Goal: Task Accomplishment & Management: Use online tool/utility

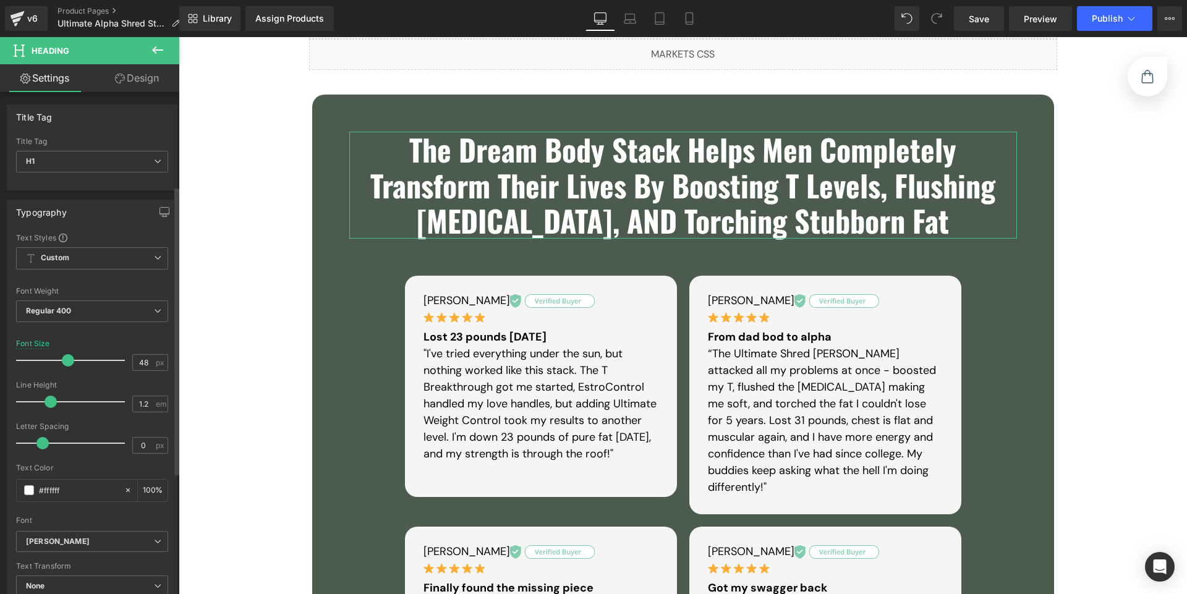
scroll to position [163, 0]
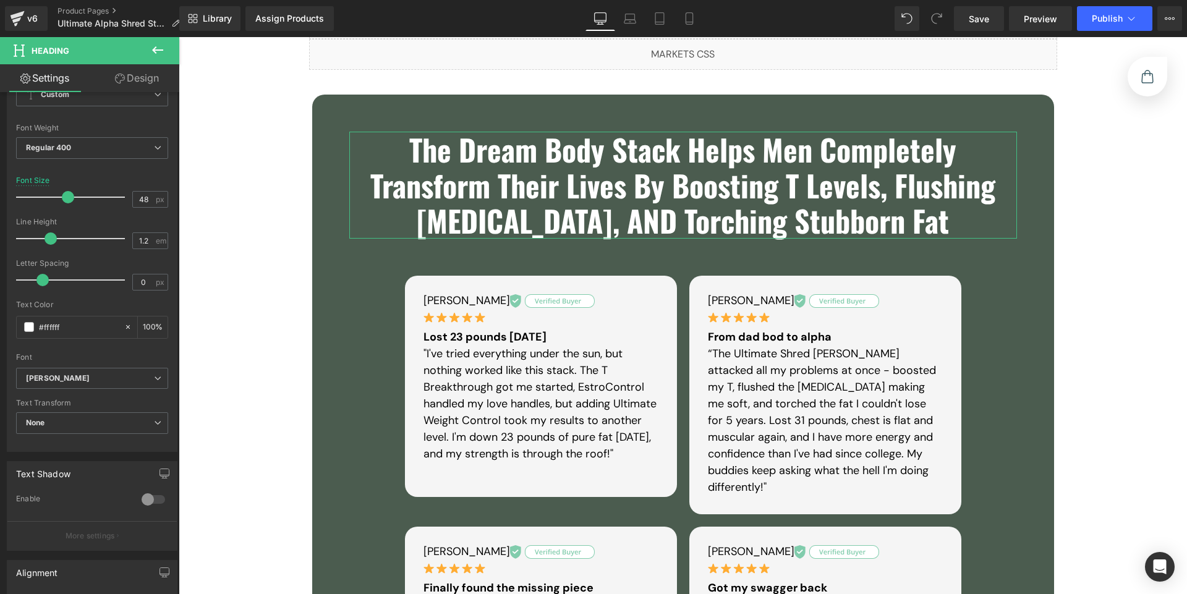
click at [142, 77] on link "Design" at bounding box center [137, 78] width 90 height 28
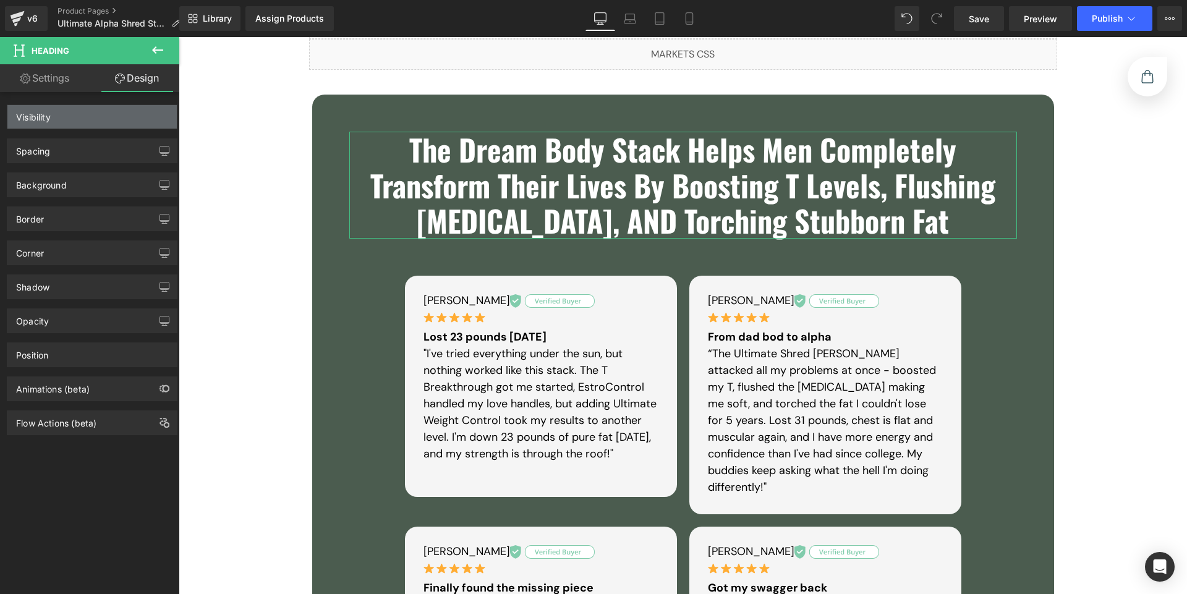
click at [59, 114] on div "Visibility" at bounding box center [91, 117] width 169 height 24
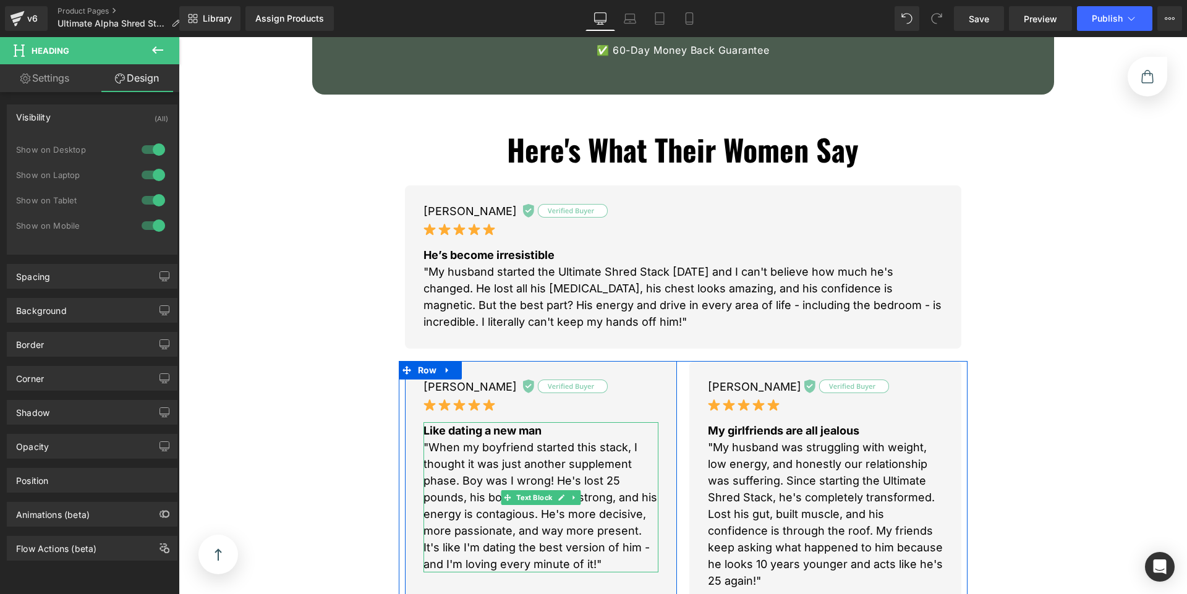
scroll to position [887, 0]
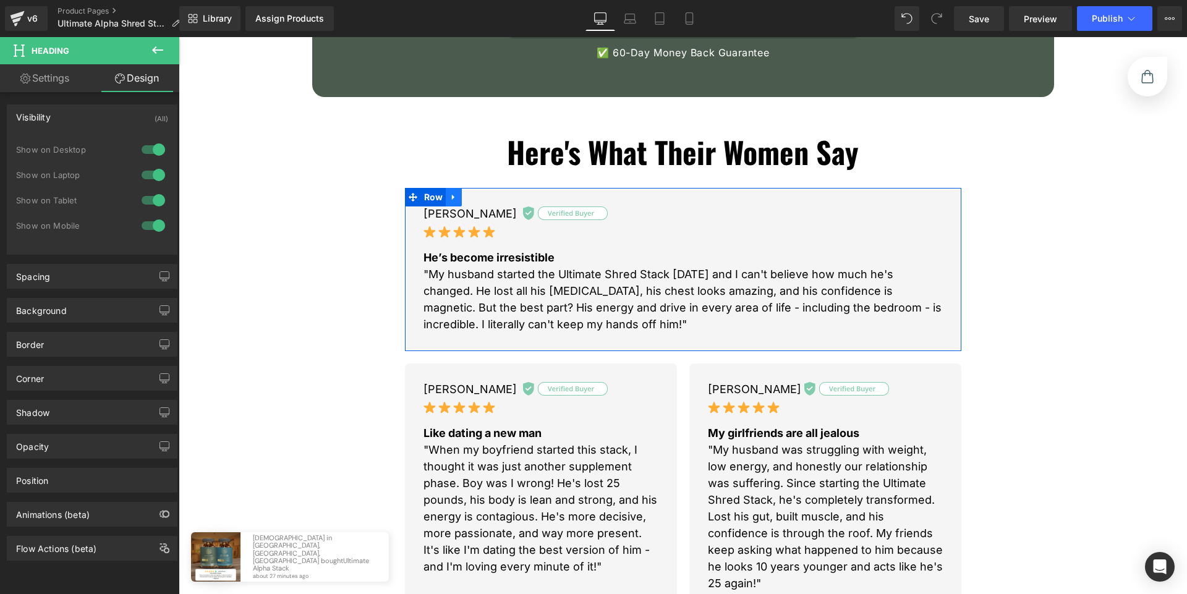
click at [451, 193] on icon at bounding box center [454, 197] width 9 height 9
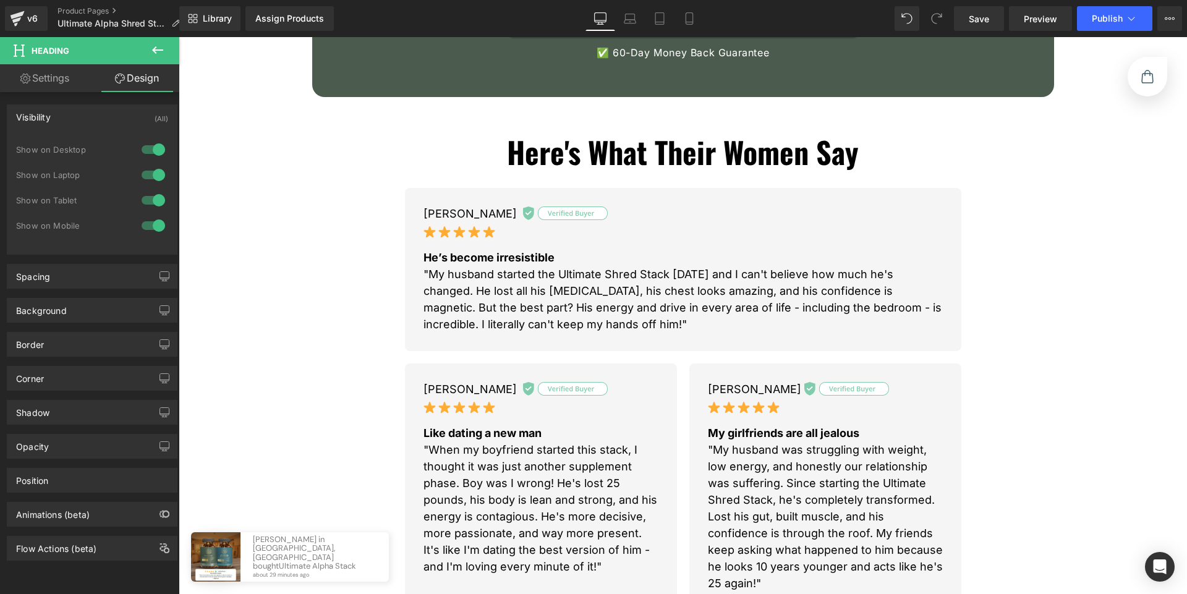
drag, startPoint x: 151, startPoint y: 47, endPoint x: 10, endPoint y: 64, distance: 142.1
click at [151, 47] on icon at bounding box center [157, 50] width 15 height 15
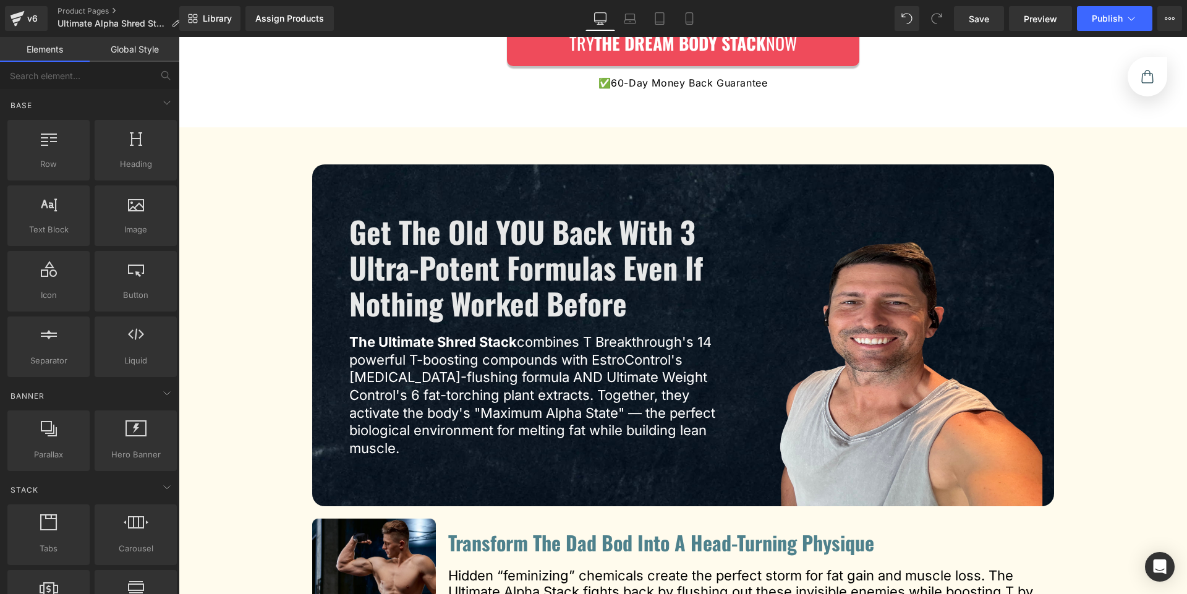
scroll to position [1513, 0]
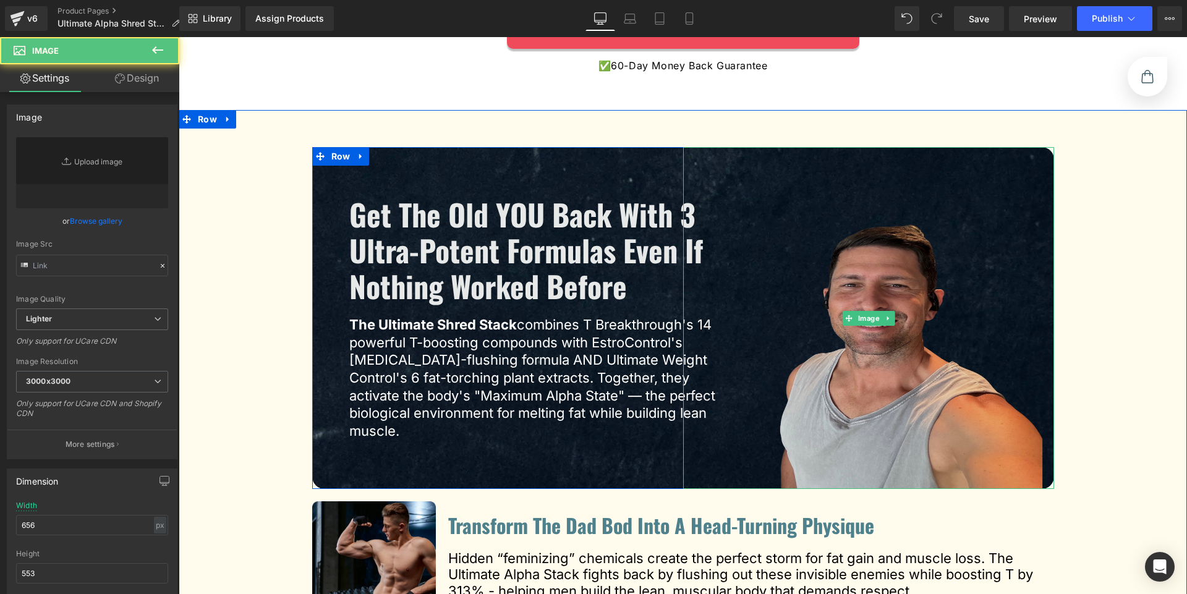
click at [847, 320] on img at bounding box center [868, 318] width 371 height 342
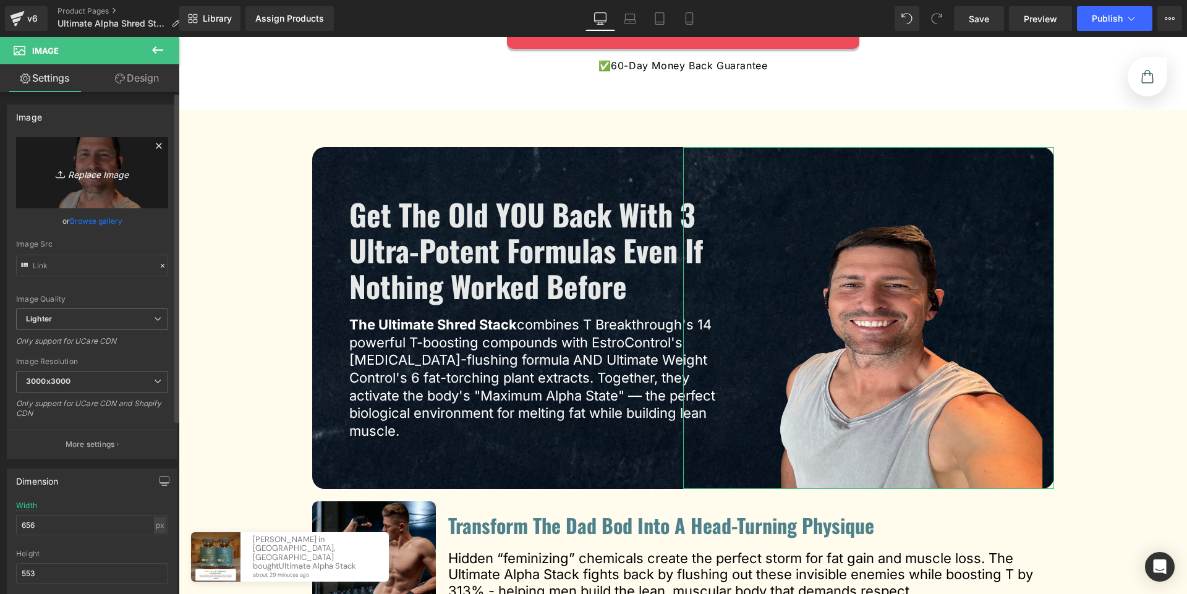
click at [85, 176] on icon "Replace Image" at bounding box center [92, 172] width 99 height 15
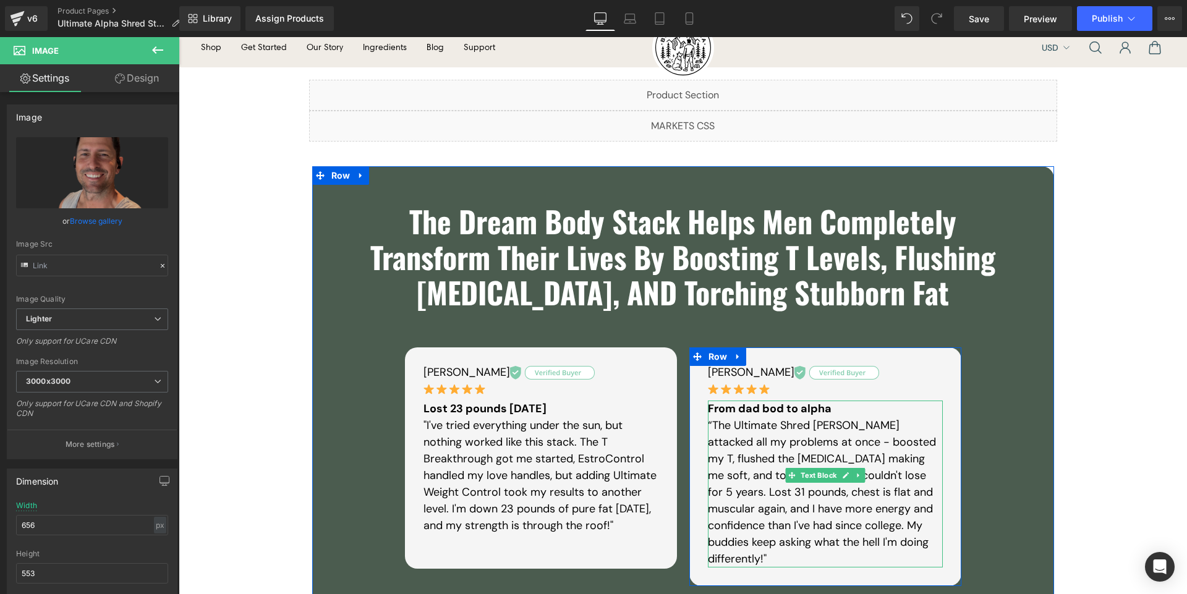
scroll to position [41, 0]
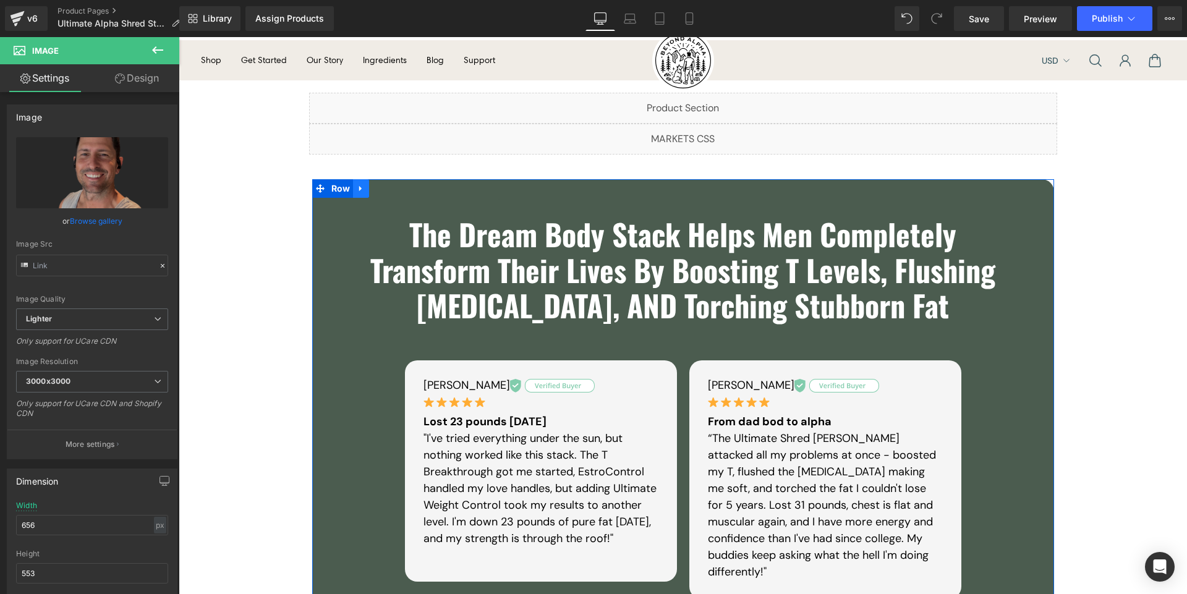
click at [357, 191] on icon at bounding box center [361, 188] width 9 height 9
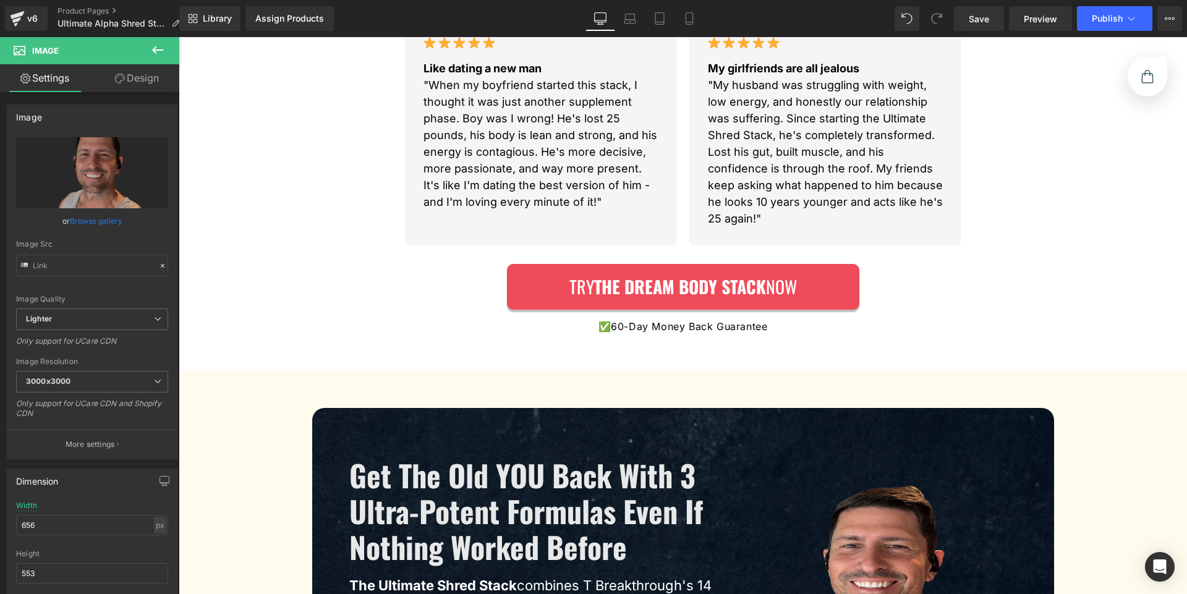
scroll to position [1291, 0]
